Goal: Information Seeking & Learning: Compare options

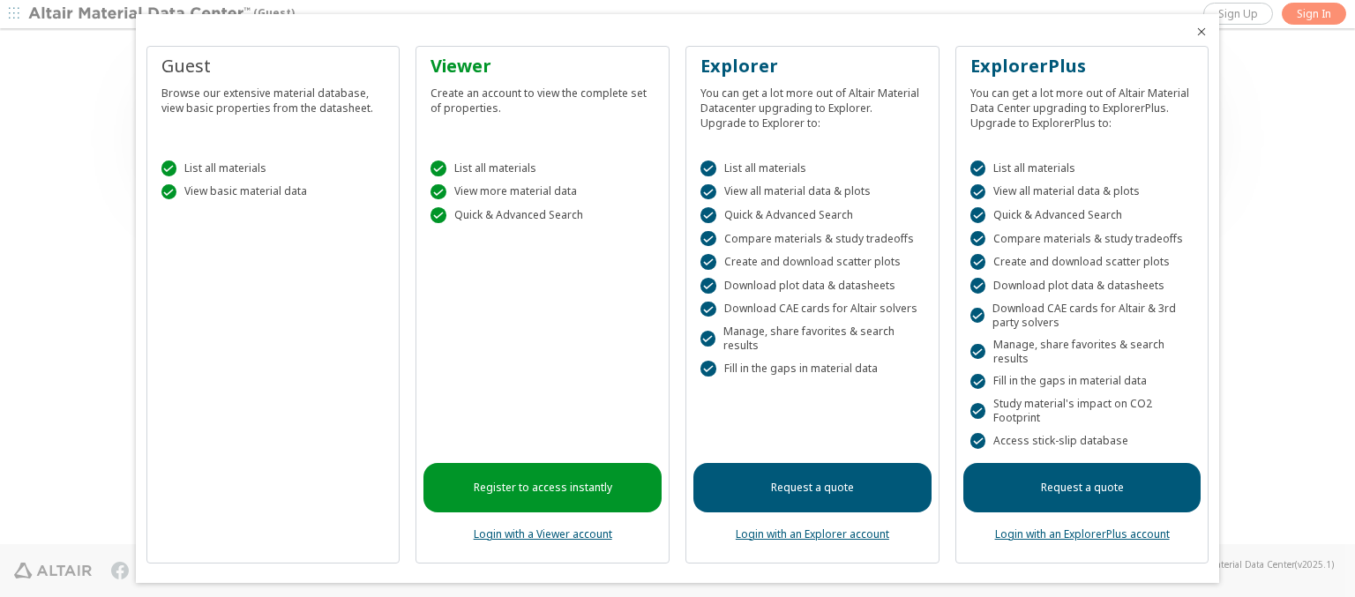
click at [1195, 32] on icon "Close" at bounding box center [1202, 32] width 14 height 14
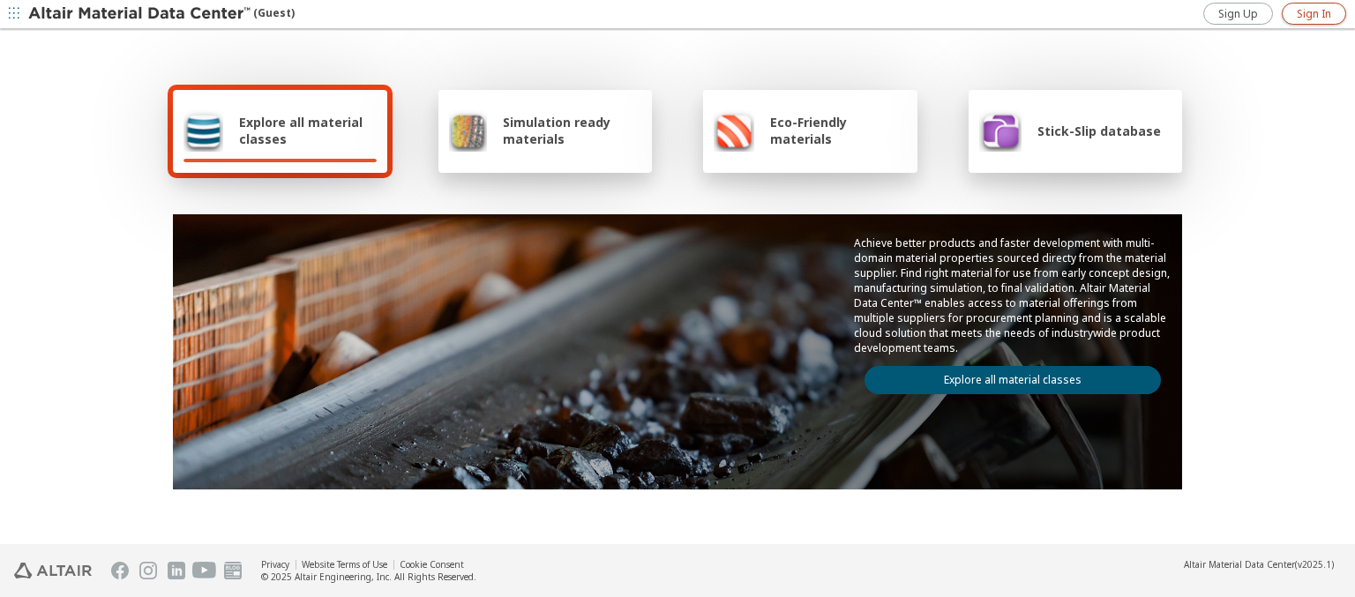
click at [1314, 13] on span "Sign In" at bounding box center [1314, 14] width 34 height 14
click at [140, 14] on img at bounding box center [140, 14] width 225 height 18
click at [301, 131] on span "Explore all material classes" at bounding box center [308, 131] width 138 height 34
click at [1006, 376] on link "Explore all material classes" at bounding box center [1013, 380] width 296 height 28
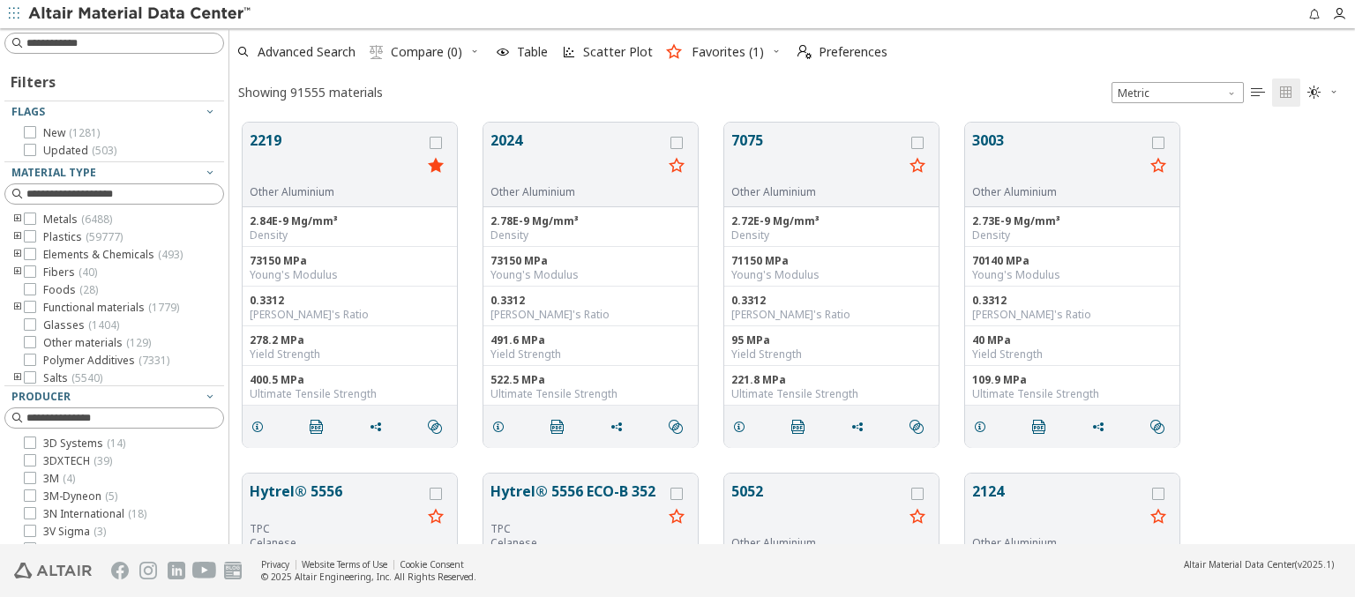
scroll to position [422, 1112]
click at [438, 142] on icon "grid" at bounding box center [436, 143] width 12 height 12
click at [678, 142] on icon "grid" at bounding box center [676, 143] width 12 height 12
click at [427, 52] on span "Compare (2)" at bounding box center [426, 52] width 71 height 12
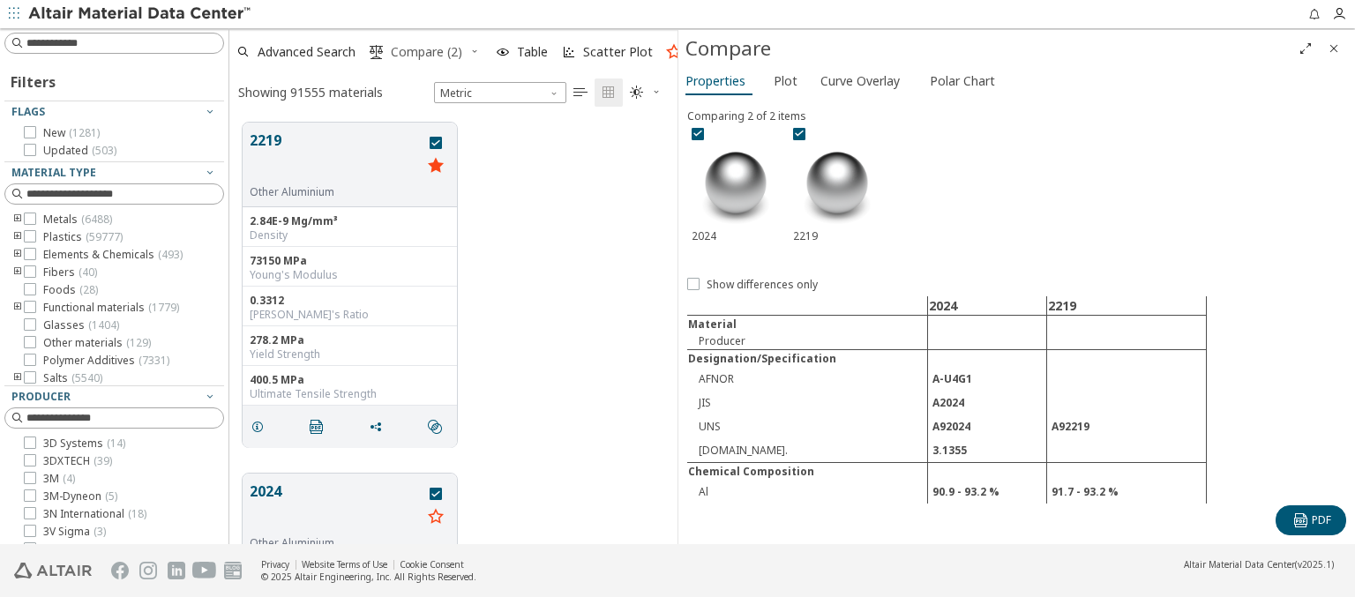
scroll to position [422, 434]
click at [859, 80] on span "Curve Overlay" at bounding box center [859, 81] width 79 height 28
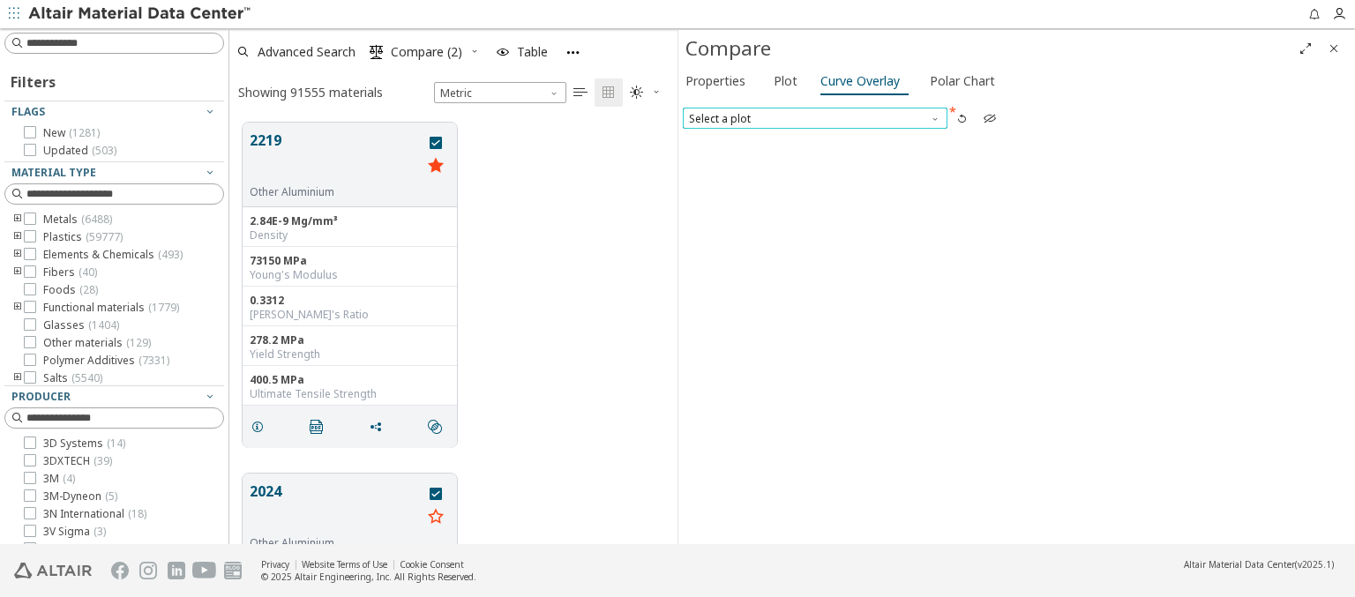
click at [814, 117] on span "Select a plot" at bounding box center [815, 118] width 265 height 21
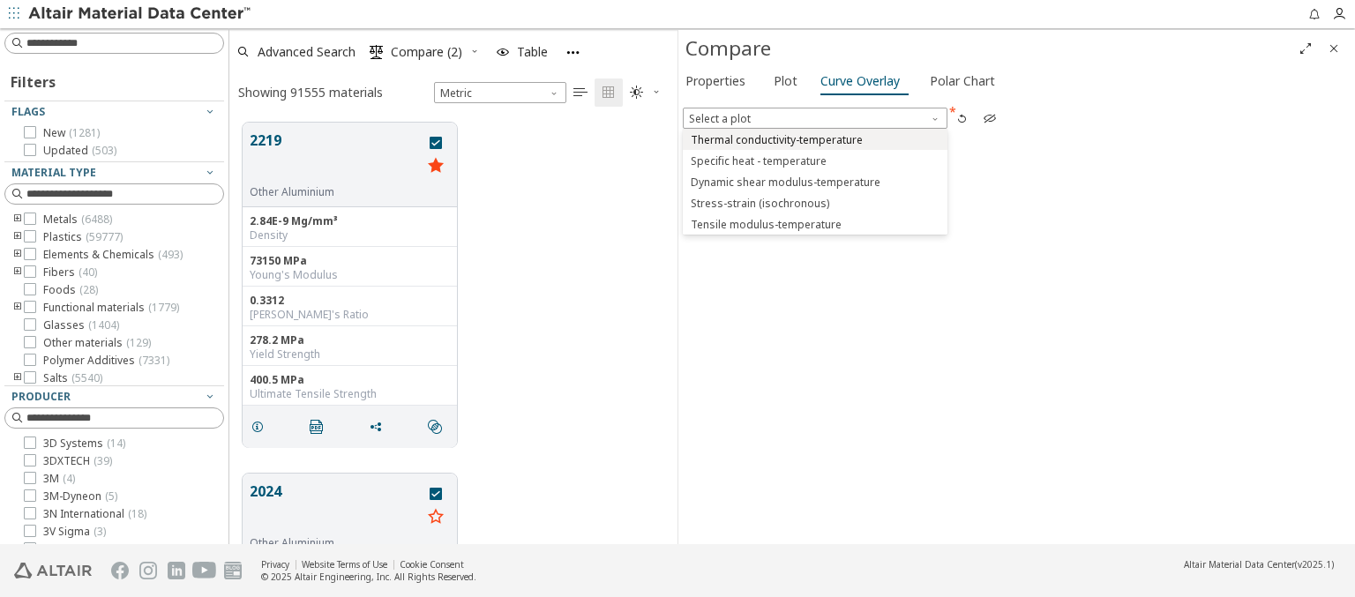
click at [814, 139] on span "Thermal conductivity-temperature" at bounding box center [777, 140] width 172 height 14
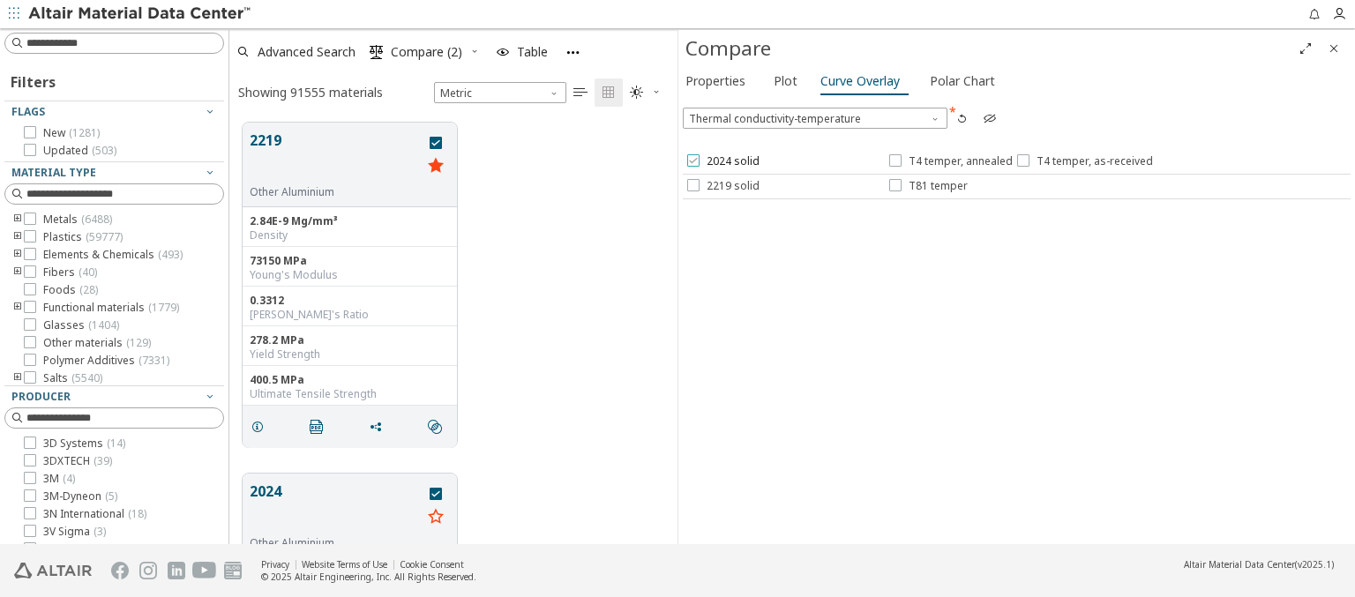
click at [722, 161] on span "2024 solid" at bounding box center [733, 161] width 53 height 14
click at [949, 161] on span "T4 temper, annealed" at bounding box center [961, 161] width 104 height 14
click at [1081, 161] on span "T4 temper, as-received" at bounding box center [1095, 161] width 116 height 14
click at [722, 185] on span "2219 solid" at bounding box center [733, 186] width 53 height 14
click at [927, 185] on span "T81 temper" at bounding box center [938, 186] width 59 height 14
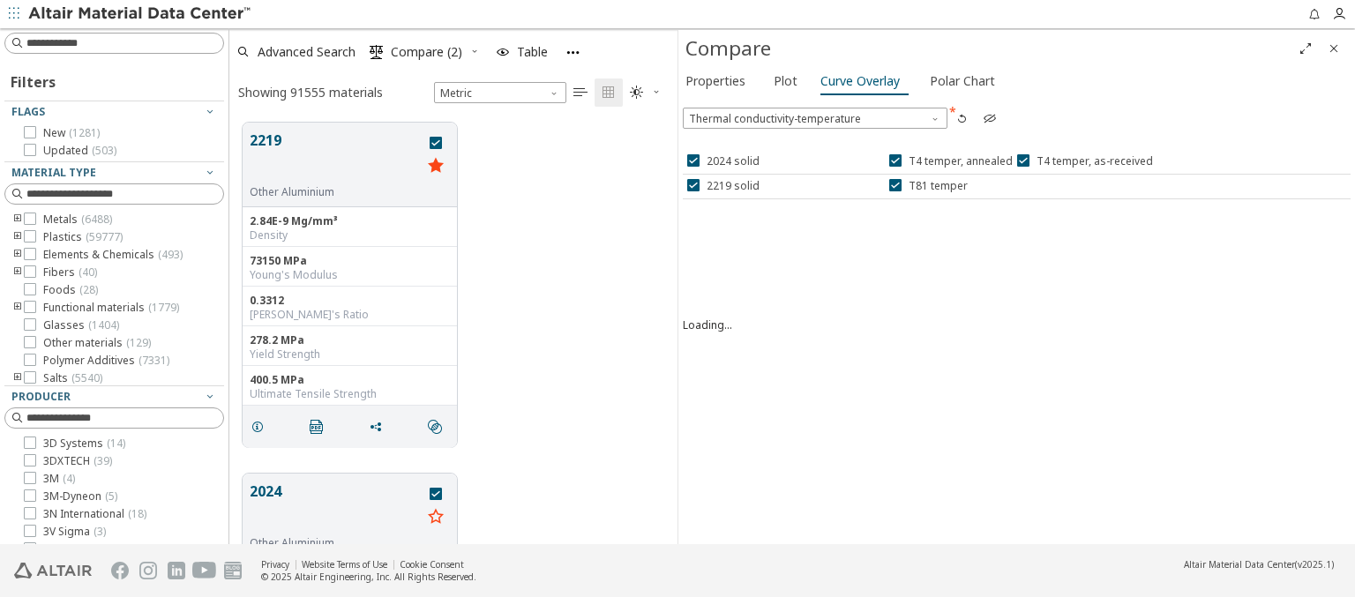
click at [989, 117] on icon "button" at bounding box center [990, 118] width 14 height 14
